Goal: Check status

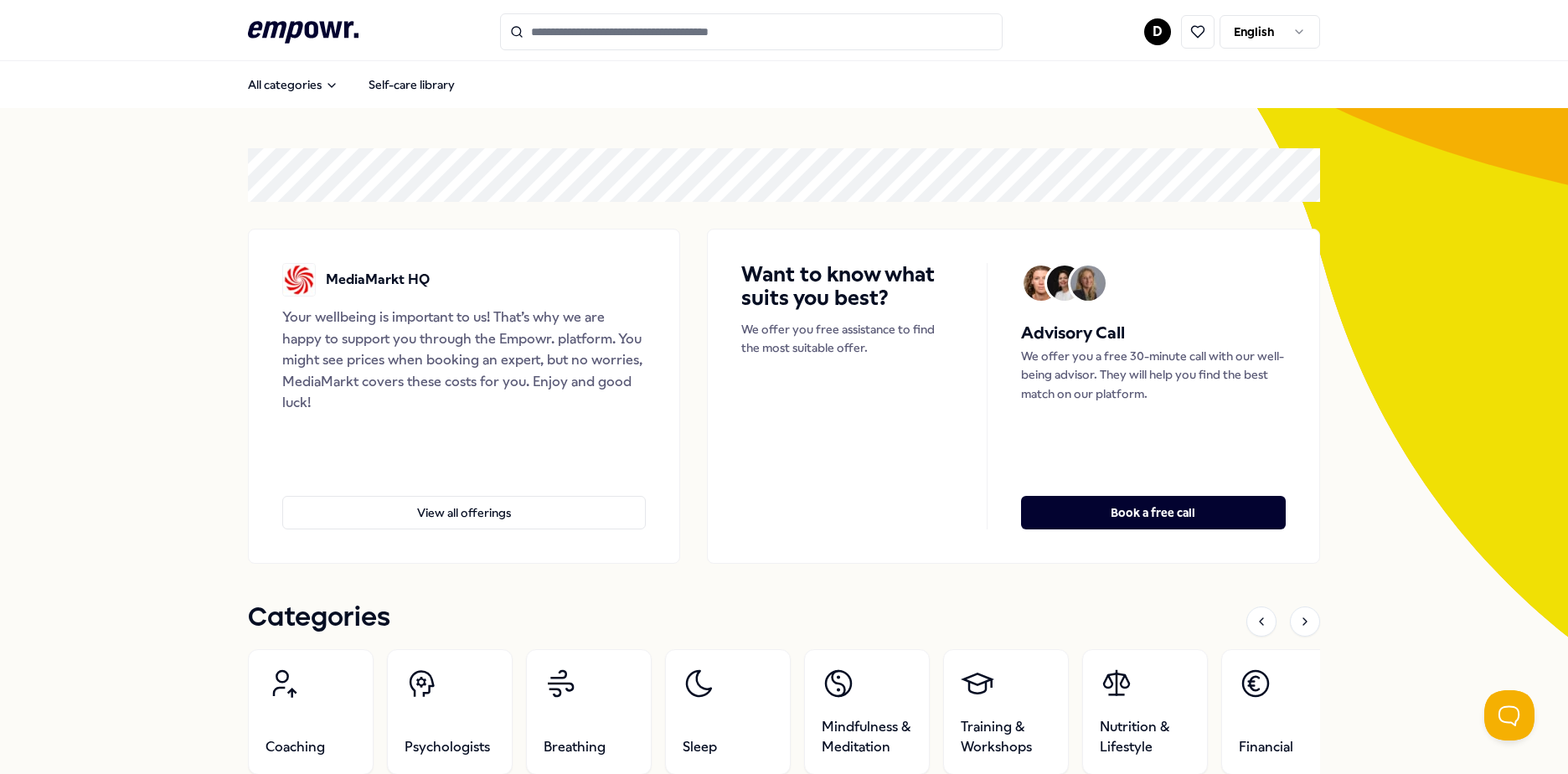
click at [1171, 31] on link at bounding box center [1195, 32] width 48 height 34
click at [1163, 32] on html ".empowr-logo_svg__cls-1{fill:#03032f} D English All categories Self-care librar…" at bounding box center [784, 387] width 1568 height 774
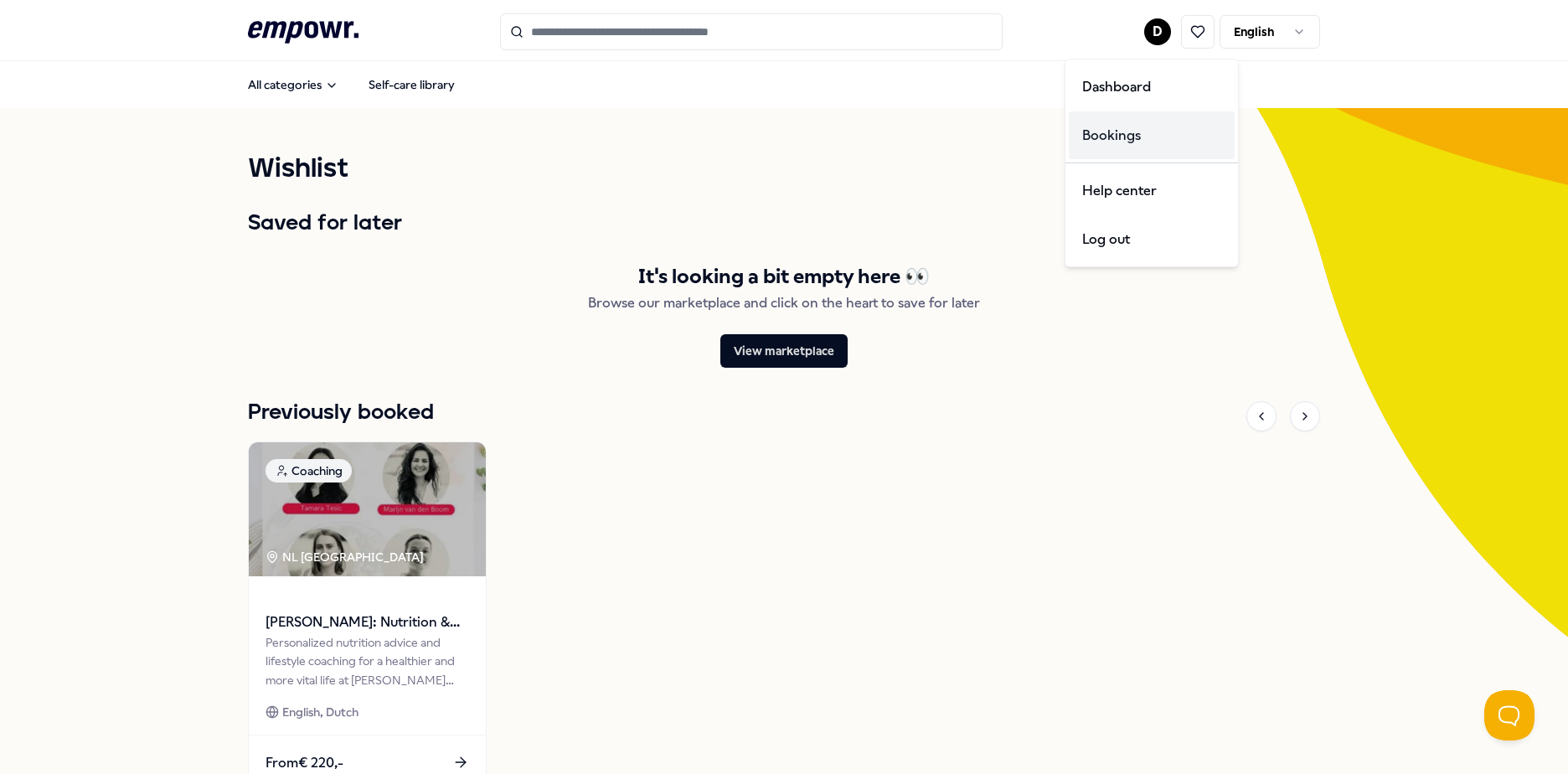
click at [1134, 124] on div "Bookings" at bounding box center [1151, 135] width 166 height 48
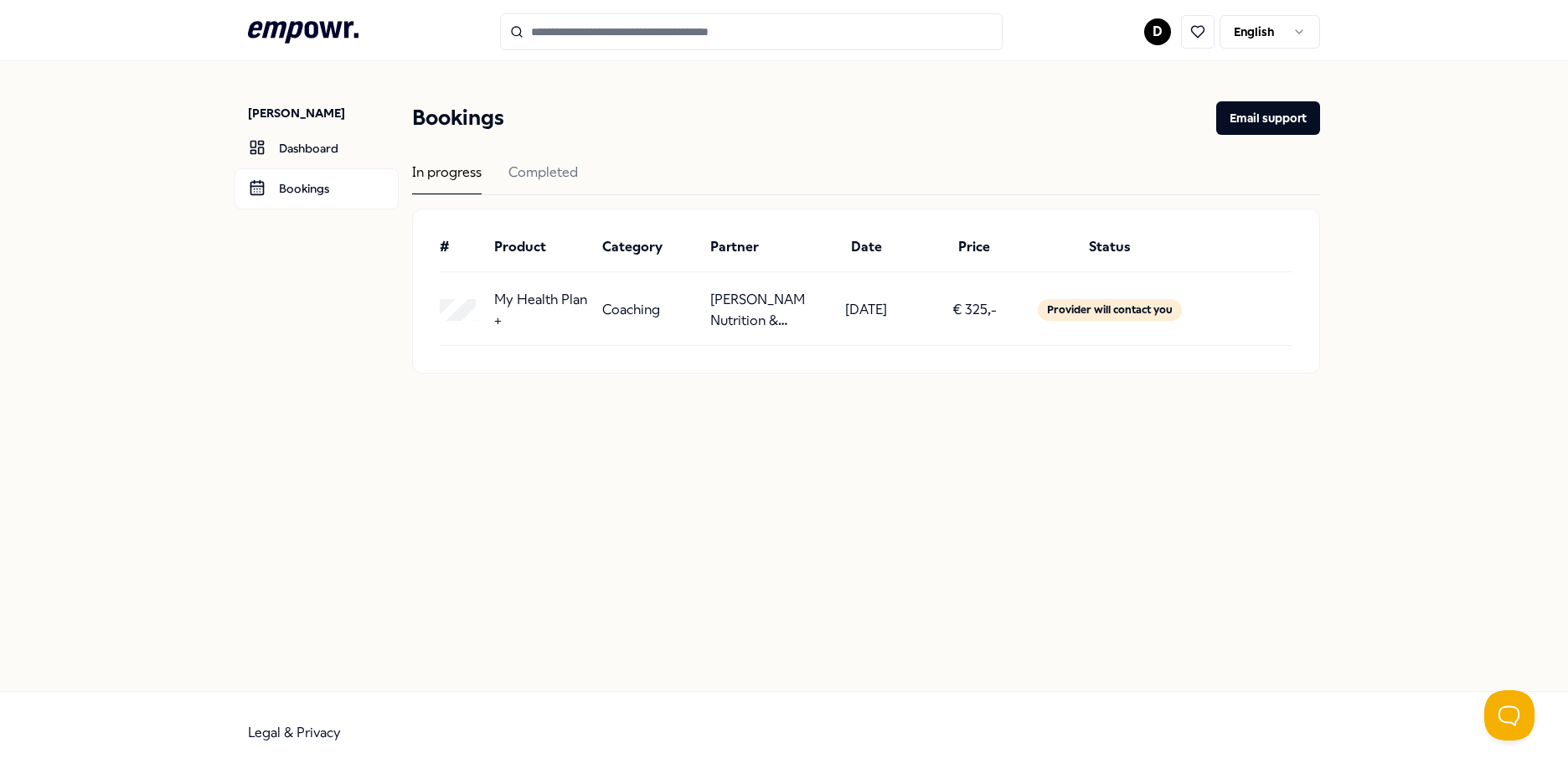
click at [1089, 321] on div "Provider will contact you" at bounding box center [1109, 310] width 149 height 43
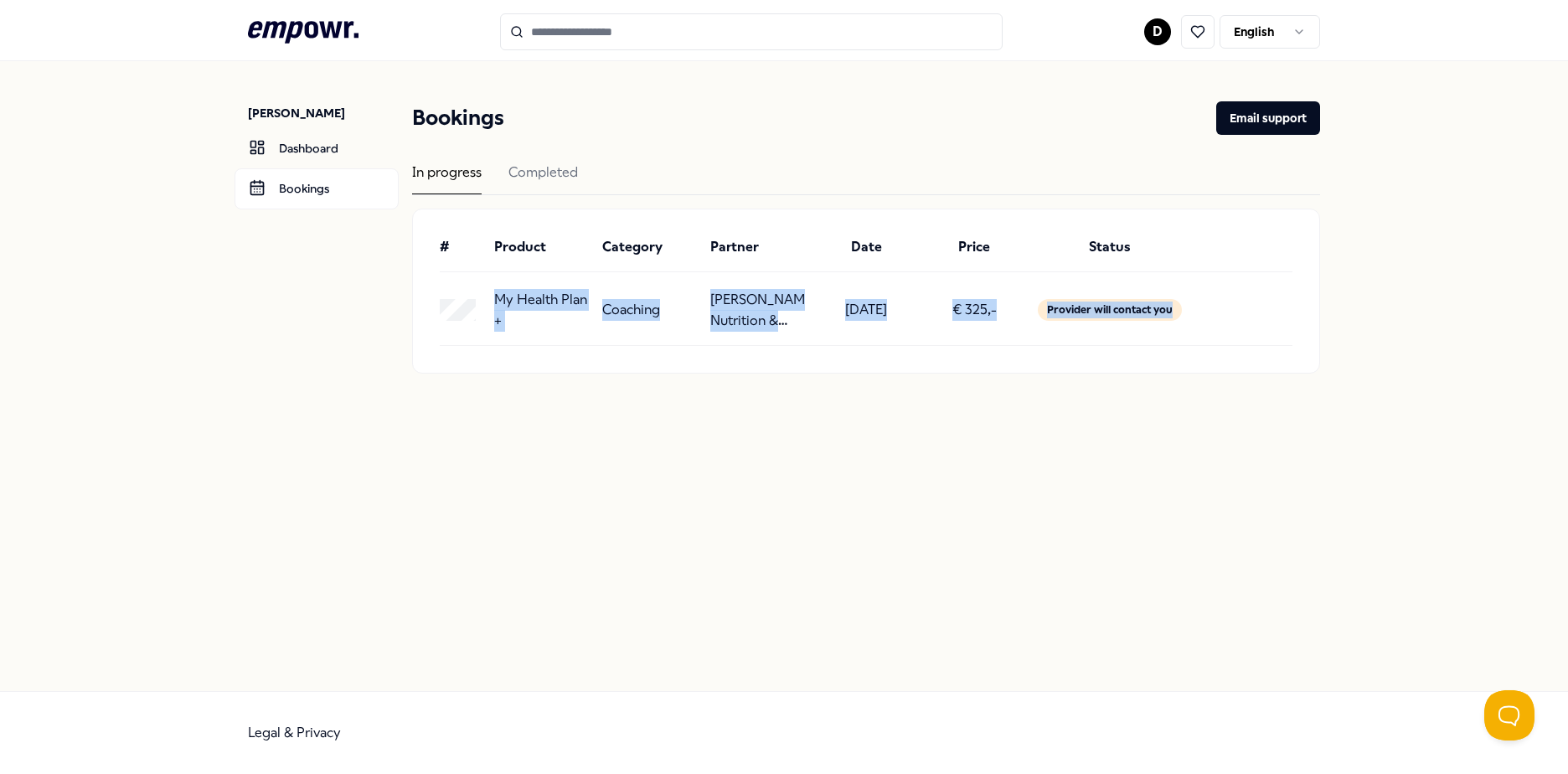
drag, startPoint x: 630, startPoint y: 311, endPoint x: 1206, endPoint y: 327, distance: 576.2
click at [1206, 327] on div "My Health Plan + Coaching [PERSON_NAME]: Nutrition & Dietetics [DATE] € 325,- P…" at bounding box center [865, 310] width 853 height 43
drag, startPoint x: 1091, startPoint y: 325, endPoint x: 441, endPoint y: 247, distance: 654.7
click at [441, 247] on div "# Product Category Partner Date Price Status My Health Plan + Coaching [PERSON_…" at bounding box center [866, 290] width 906 height 163
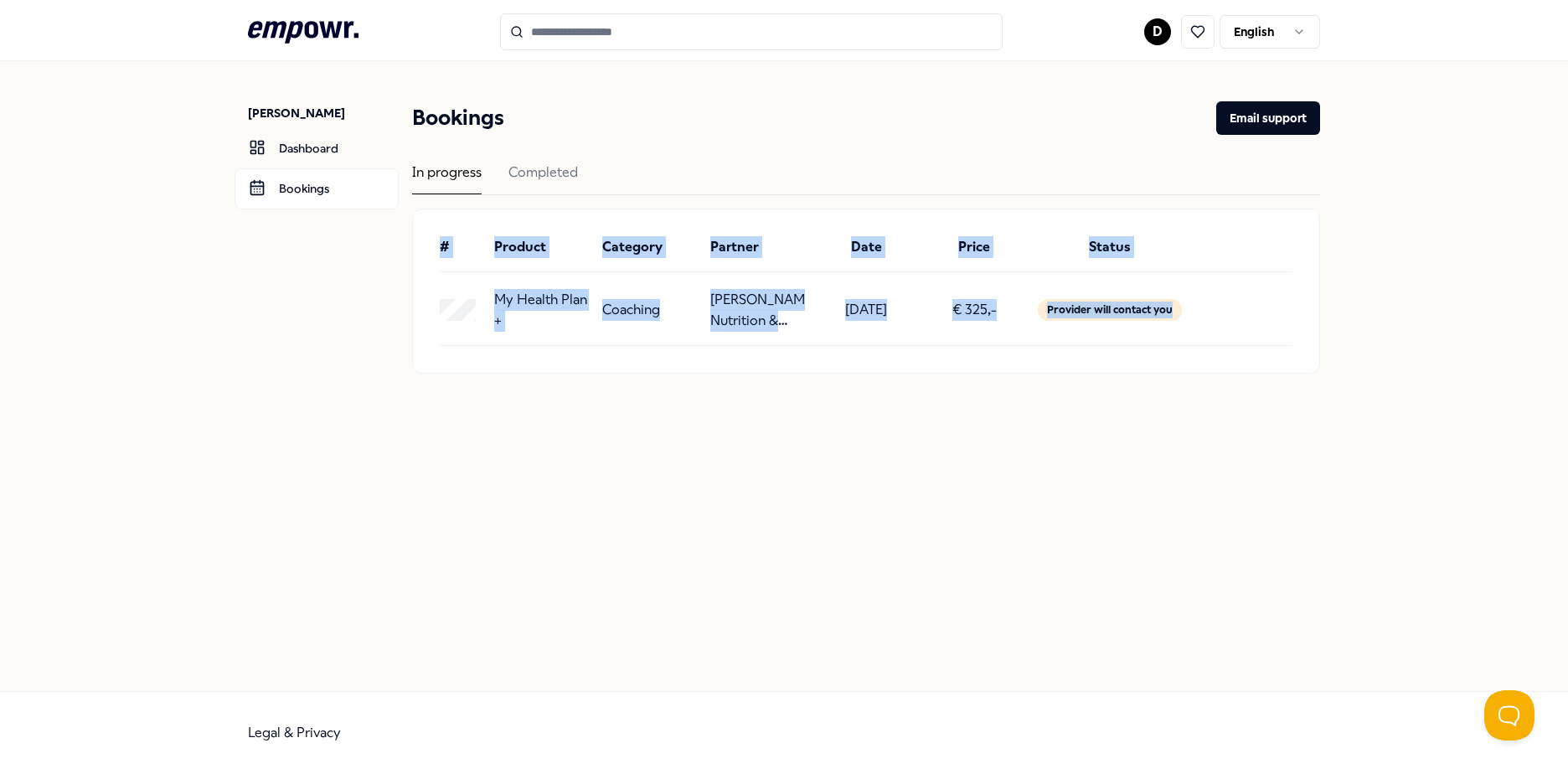
click at [441, 247] on div "#" at bounding box center [460, 248] width 41 height 22
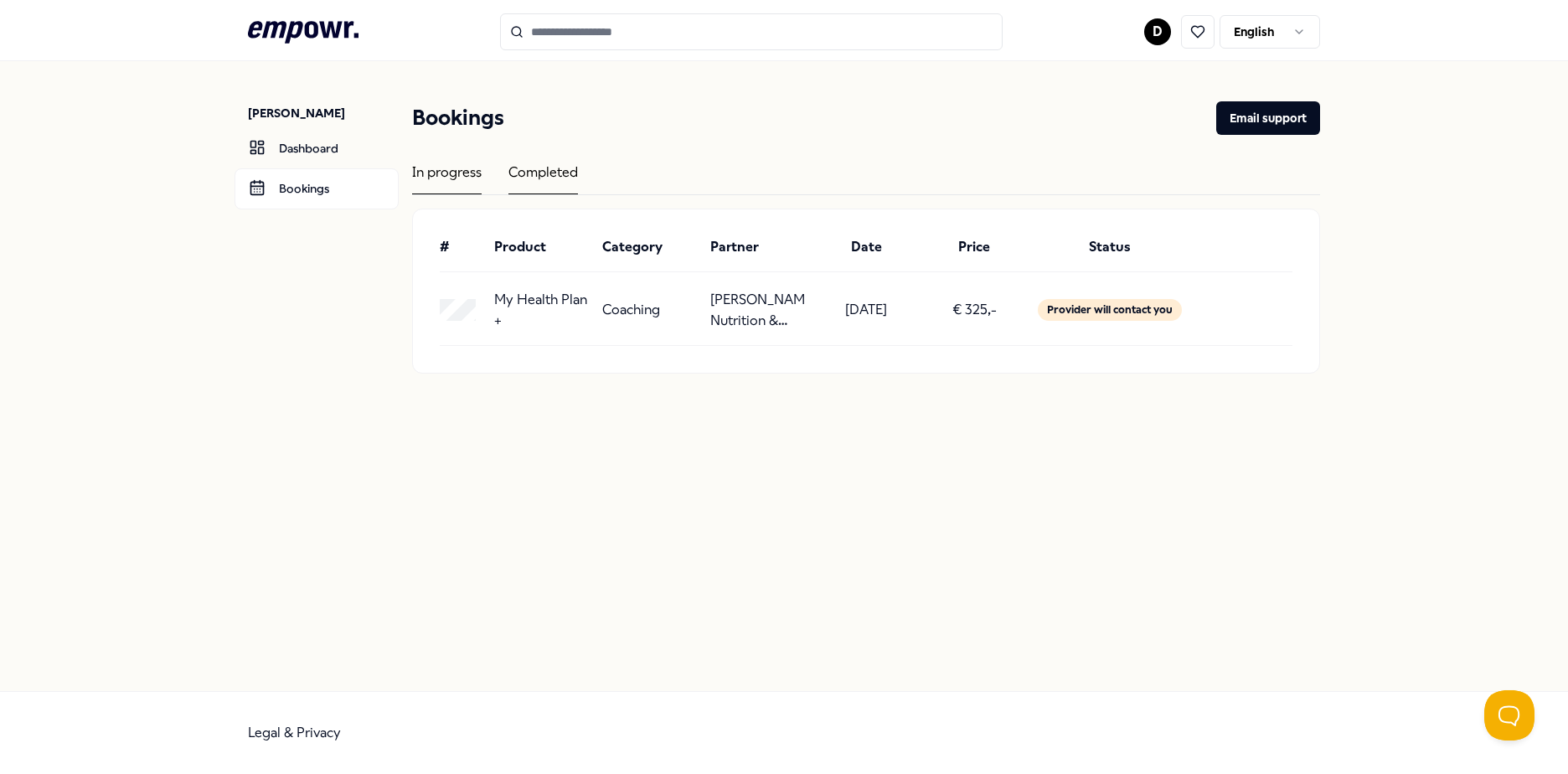
click at [531, 182] on div "Completed" at bounding box center [543, 178] width 69 height 33
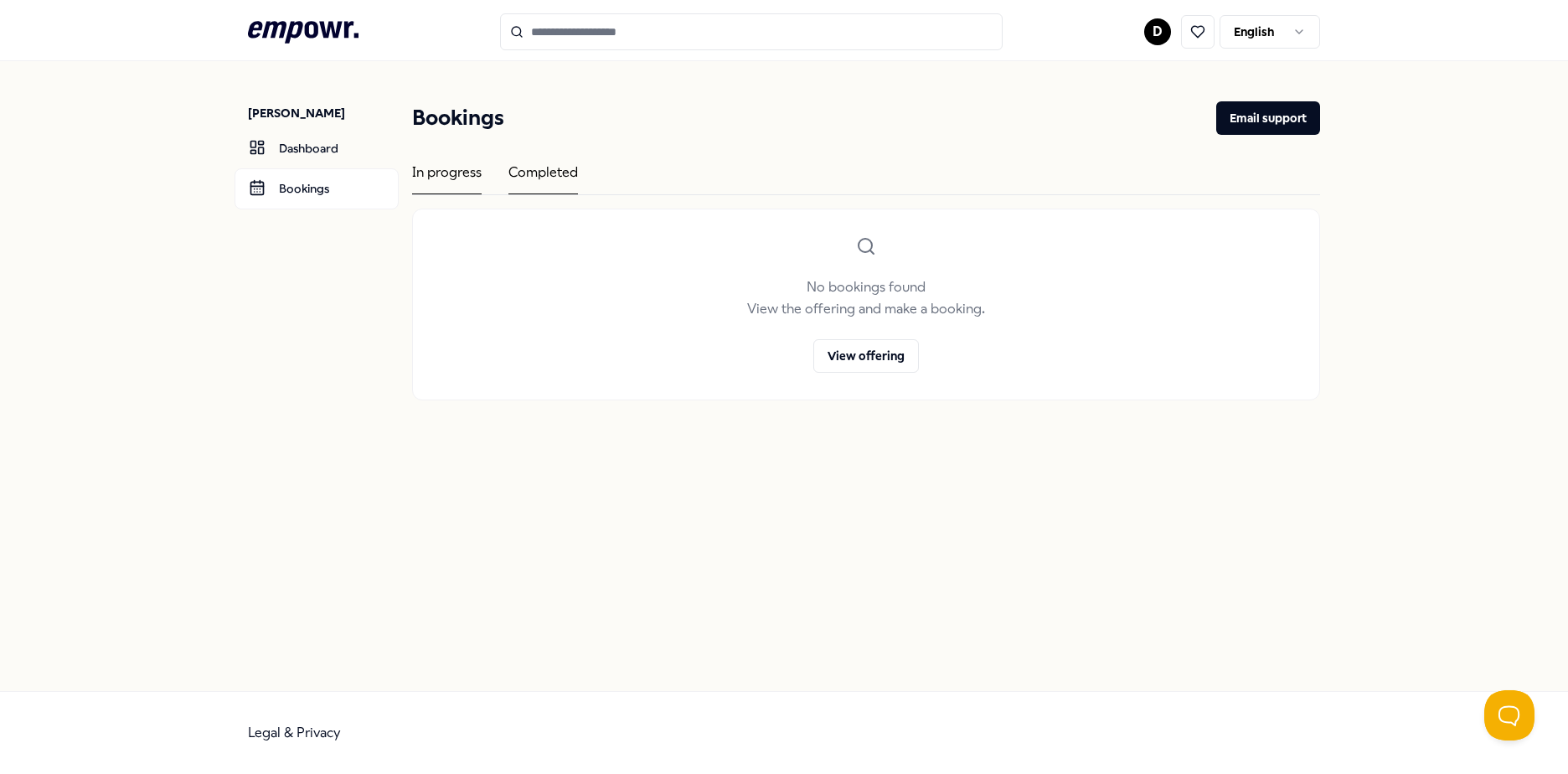
click at [446, 177] on div "In progress" at bounding box center [447, 178] width 69 height 33
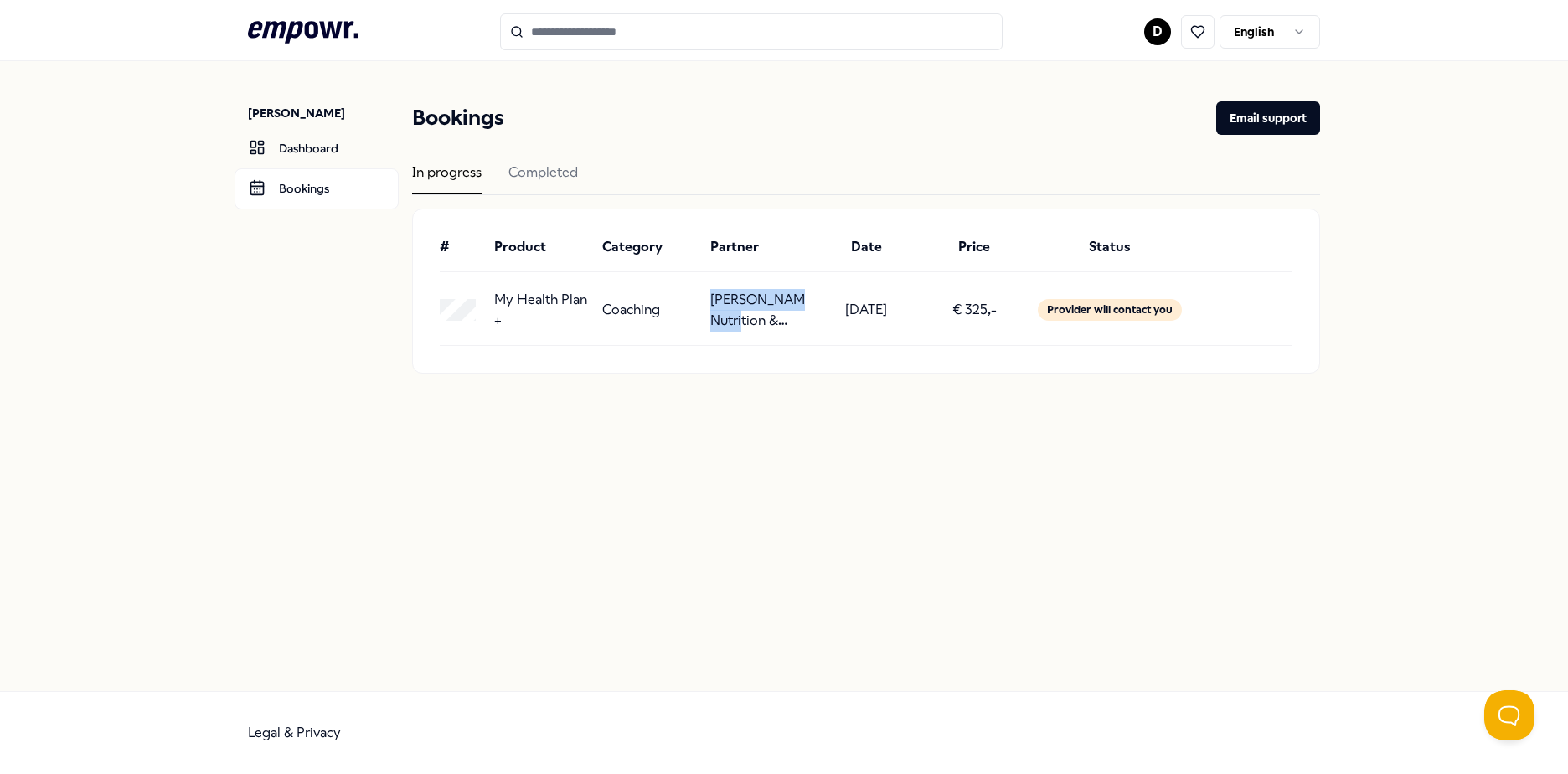
drag, startPoint x: 804, startPoint y: 322, endPoint x: 706, endPoint y: 290, distance: 103.1
click at [706, 290] on div "My Health Plan + Coaching [PERSON_NAME]: Nutrition & Dietetics [DATE] € 325,- P…" at bounding box center [865, 310] width 853 height 43
drag, startPoint x: 709, startPoint y: 290, endPoint x: 799, endPoint y: 335, distance: 100.6
click at [799, 335] on div "My Health Plan + Coaching [PERSON_NAME]: Nutrition & Dietetics [DATE] € 325,- P…" at bounding box center [865, 316] width 853 height 60
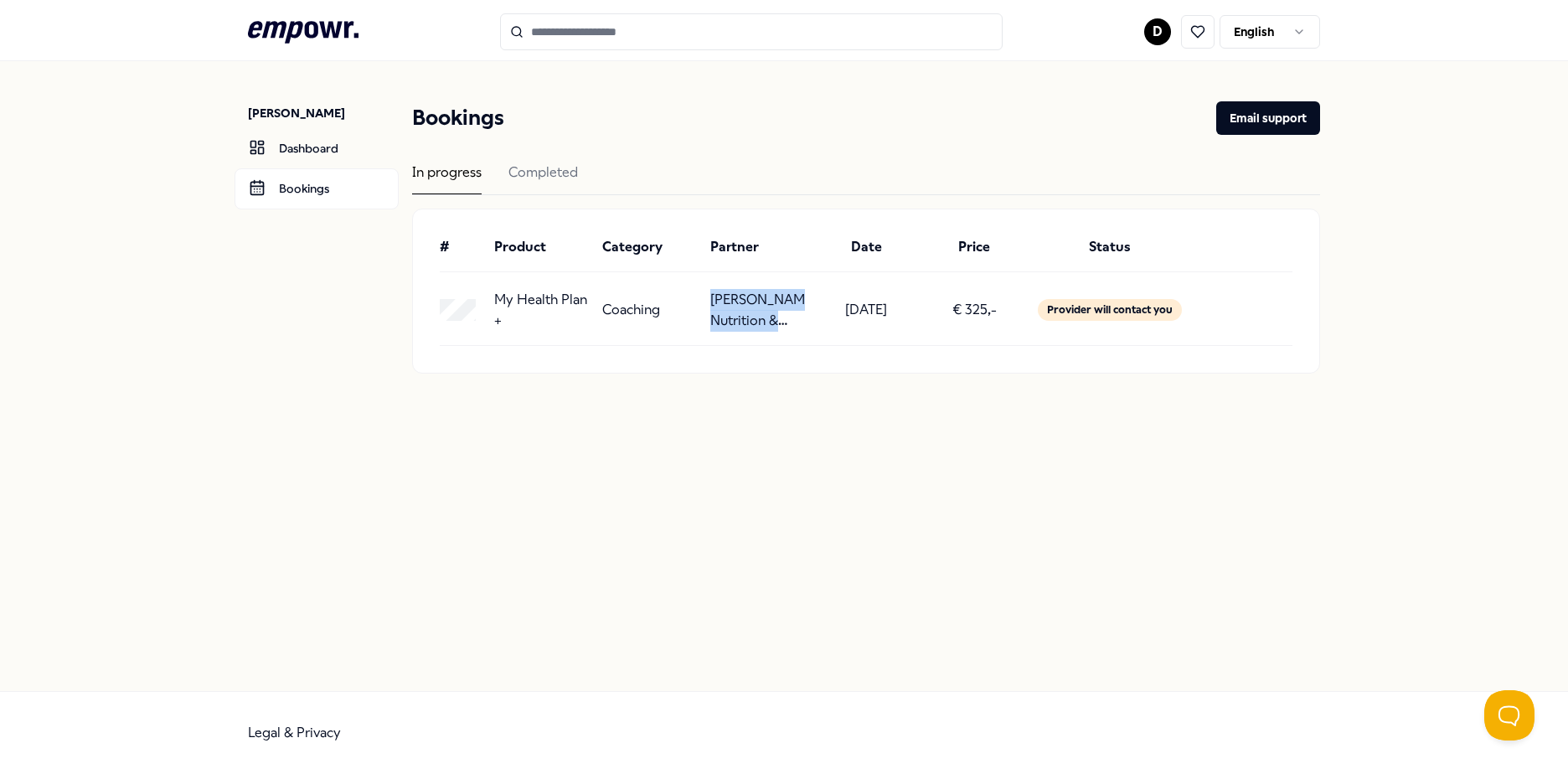
drag, startPoint x: 799, startPoint y: 335, endPoint x: 805, endPoint y: 327, distance: 10.0
click at [802, 331] on div "My Health Plan + Coaching [PERSON_NAME]: Nutrition & Dietetics [DATE] € 325,- P…" at bounding box center [865, 316] width 853 height 60
drag, startPoint x: 835, startPoint y: 307, endPoint x: 1198, endPoint y: 322, distance: 363.3
click at [1198, 322] on div "My Health Plan + Coaching [PERSON_NAME]: Nutrition & Dietetics [DATE] € 325,- P…" at bounding box center [865, 310] width 853 height 43
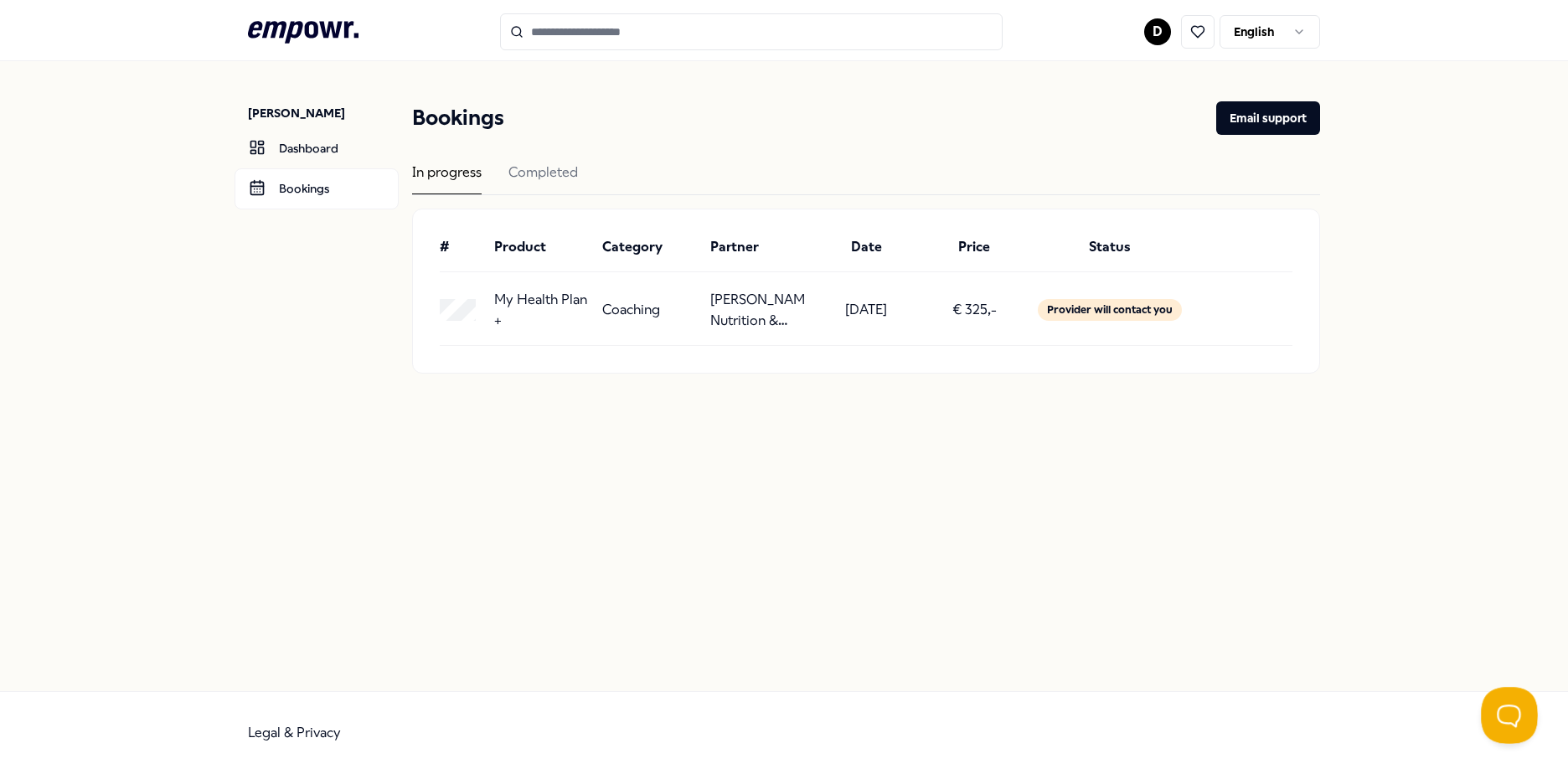
click at [1515, 710] on button "Open Beacon popover" at bounding box center [1505, 712] width 50 height 50
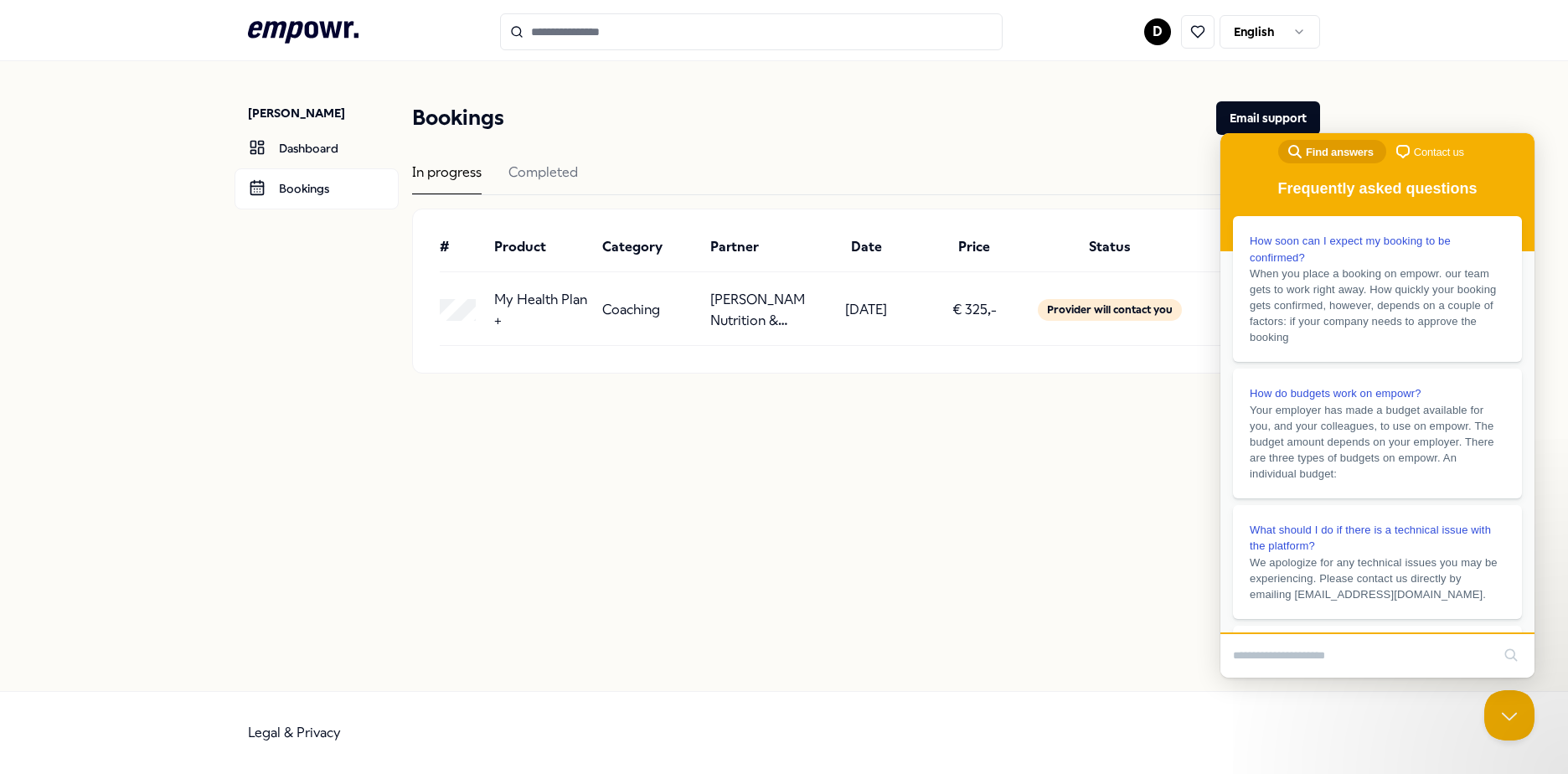
click at [1491, 86] on div "[PERSON_NAME] Dashboard Bookings Bookings Email support In progress Completed #…" at bounding box center [784, 376] width 1568 height 630
